Goal: Transaction & Acquisition: Purchase product/service

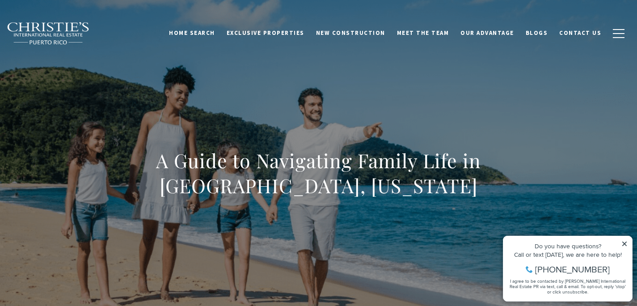
click at [626, 242] on icon at bounding box center [625, 244] width 4 height 4
click at [624, 244] on icon at bounding box center [625, 244] width 4 height 4
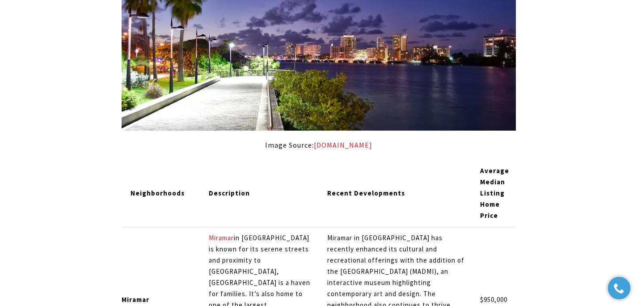
scroll to position [4350, 0]
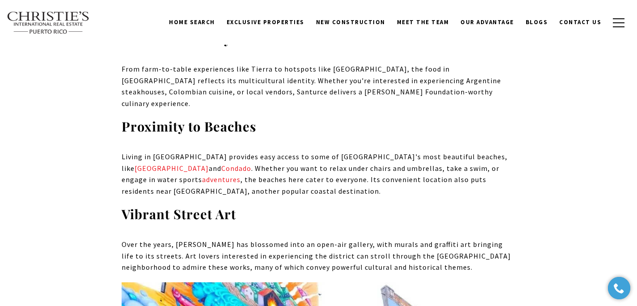
scroll to position [2243, 0]
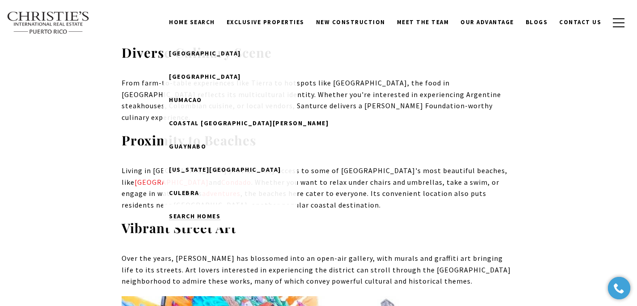
click at [201, 217] on span "Search Homes" at bounding box center [194, 216] width 51 height 8
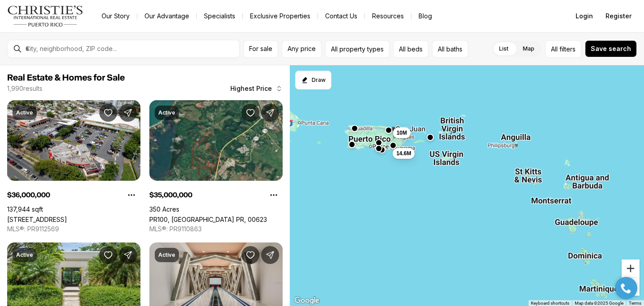
click at [627, 265] on button "Zoom in" at bounding box center [631, 268] width 18 height 18
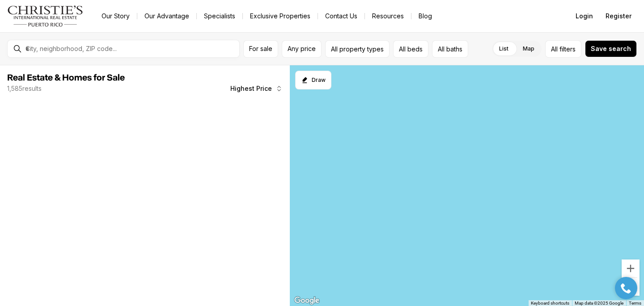
drag, startPoint x: 432, startPoint y: 237, endPoint x: 425, endPoint y: 197, distance: 40.4
click at [425, 197] on div "10M" at bounding box center [467, 185] width 354 height 241
click at [636, 278] on div at bounding box center [625, 288] width 31 height 22
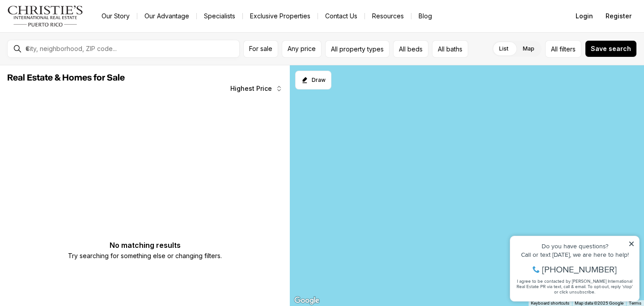
click at [632, 244] on icon at bounding box center [631, 244] width 4 height 4
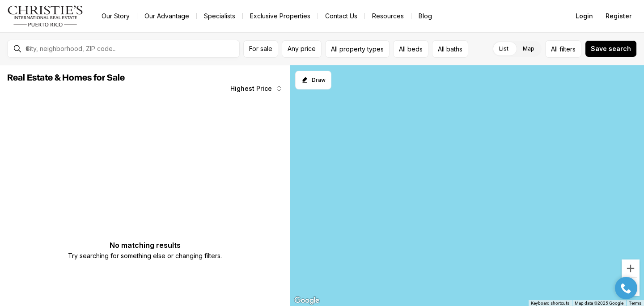
click at [497, 209] on div "10M" at bounding box center [467, 185] width 354 height 241
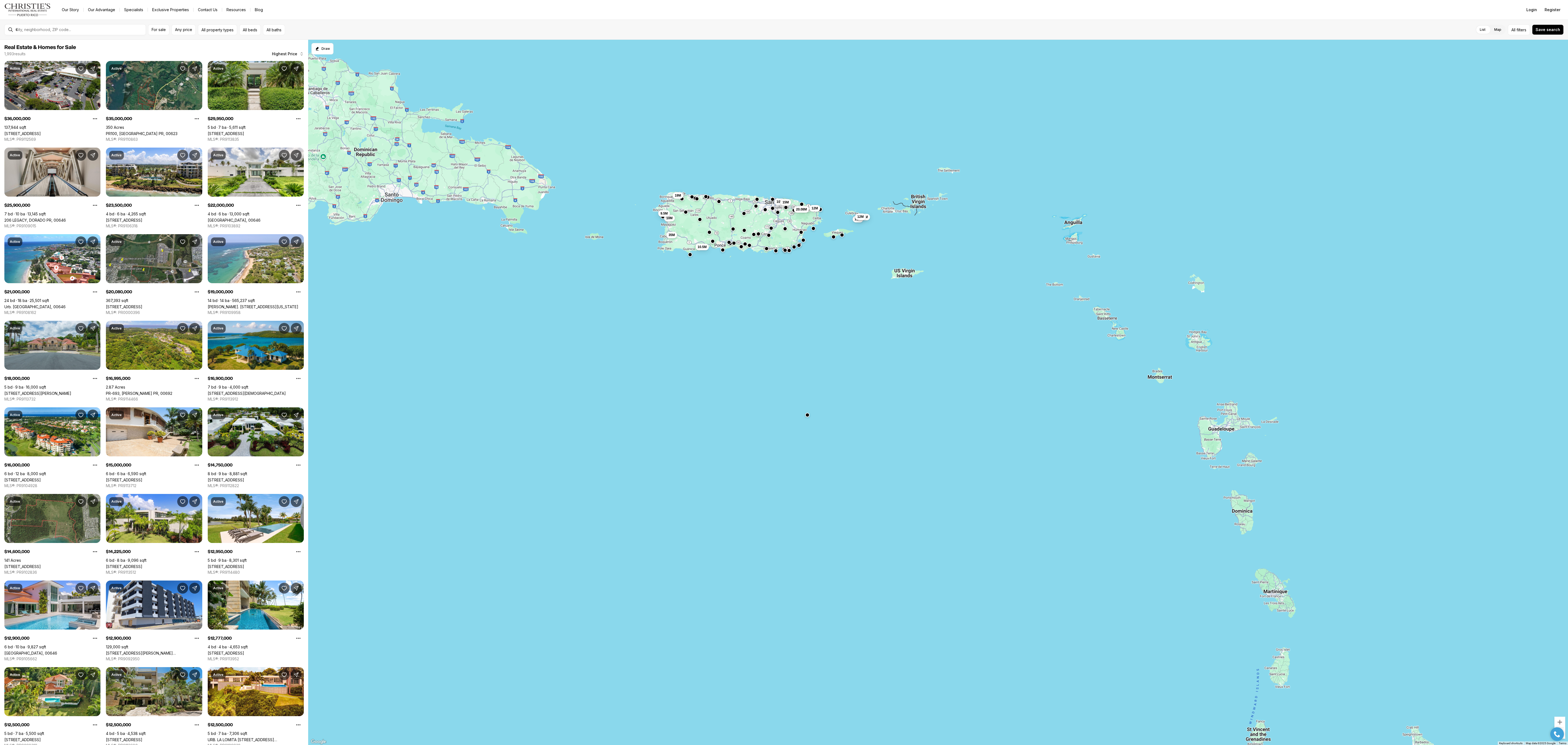
click at [392, 186] on div "10M 12M 20.08M 11M 16.9M 12M 10M 35M 9.5M 19M 10.5M 15M" at bounding box center [938, 392] width 1260 height 705
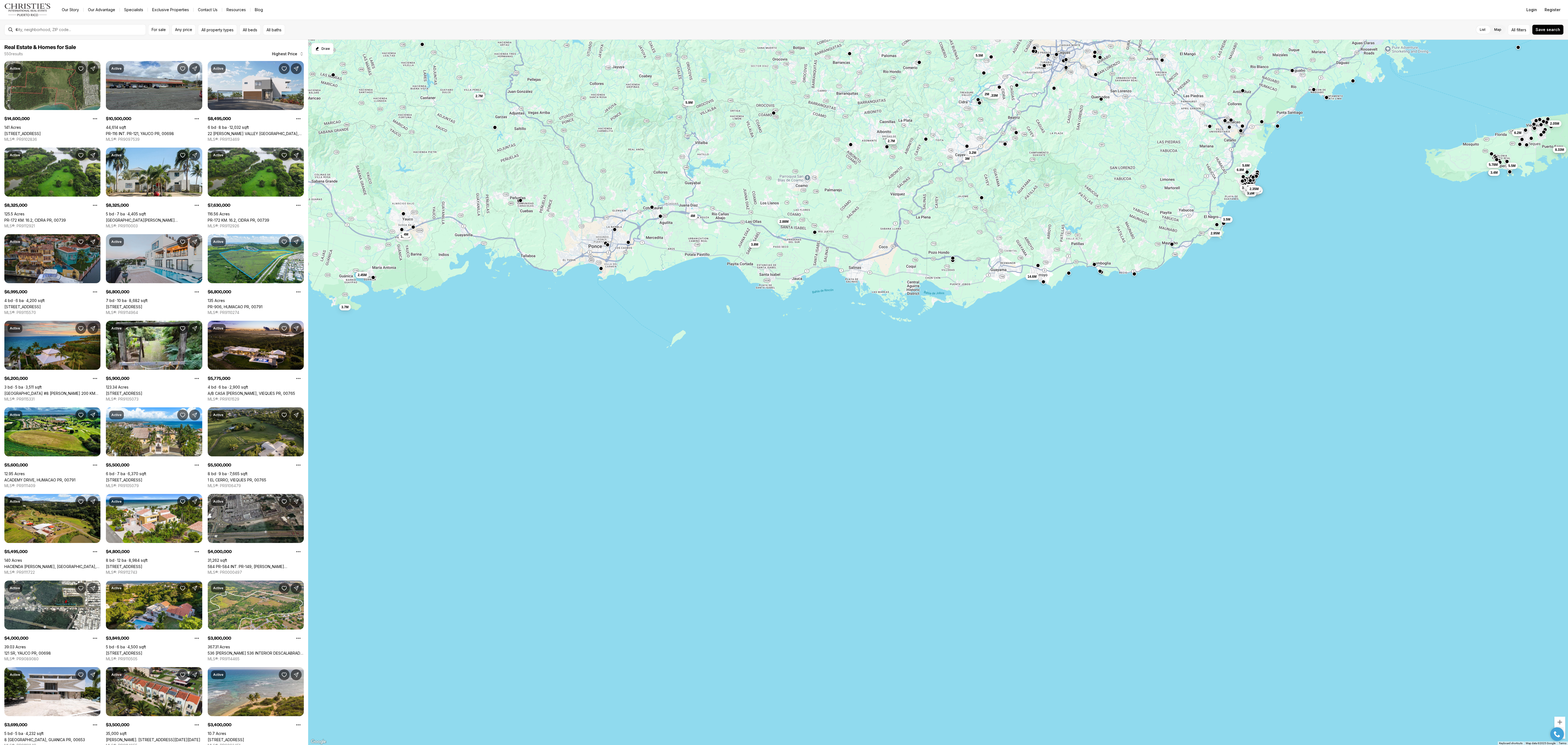
click at [369, 186] on div "10M 5.9M 4M 3.8M 2.88M 2.95M 2.7M 2.7M 3.7M 10.5M 4M 15M 2.48M 8.33M 5.78M 5.5M…" at bounding box center [938, 392] width 1260 height 705
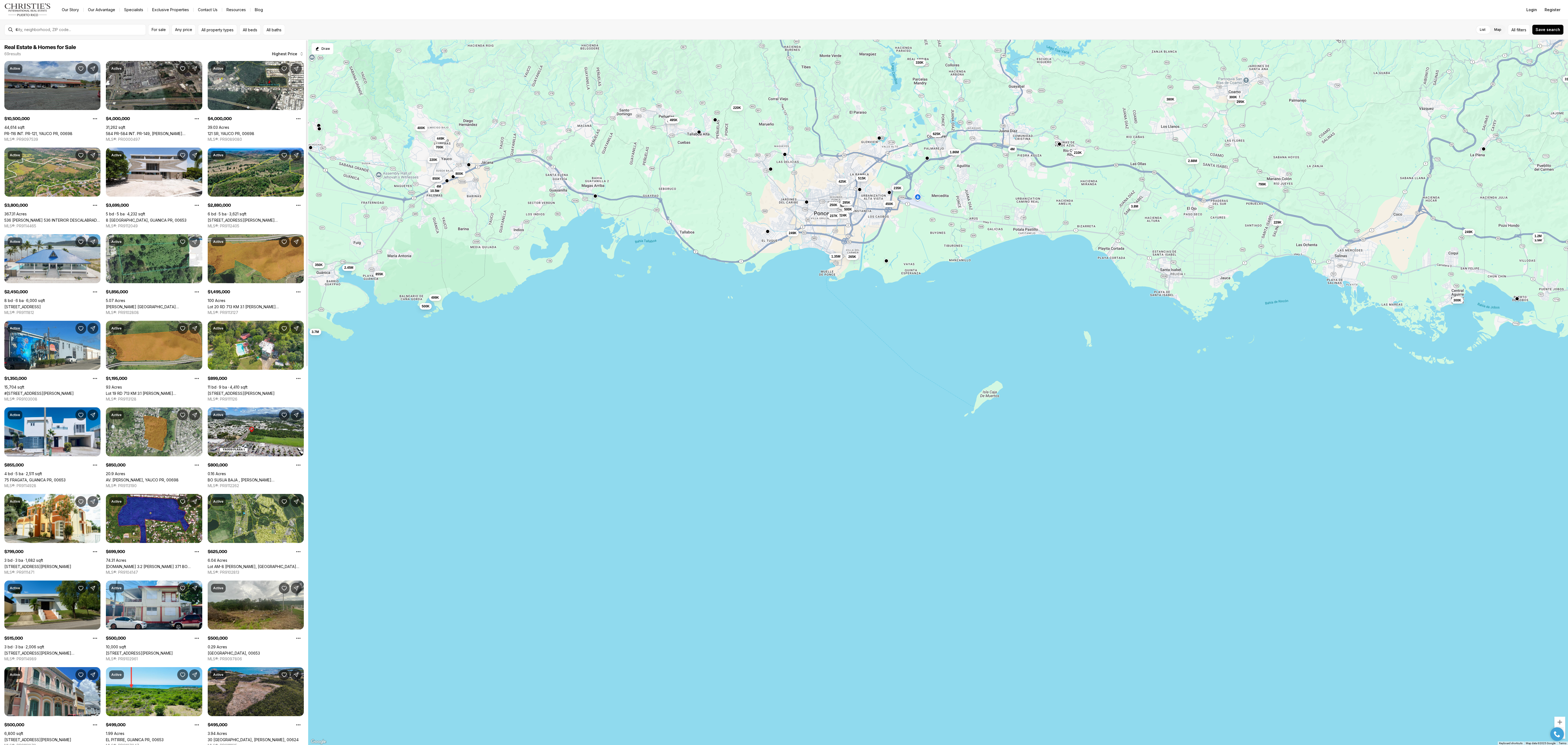
click at [30, 131] on link "PR-116 INT. PR-121, YAUCO PR, 00698" at bounding box center [38, 134] width 68 height 5
